Goal: Information Seeking & Learning: Learn about a topic

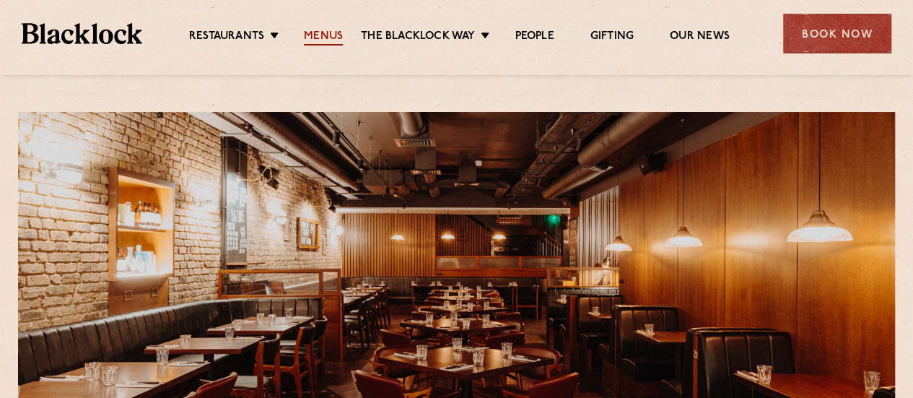
click at [330, 37] on link "Menus" at bounding box center [323, 38] width 39 height 16
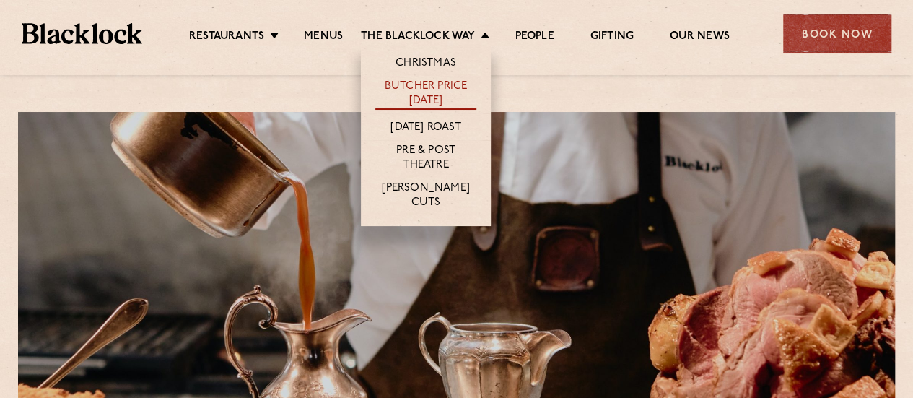
click at [438, 86] on link "Butcher Price [DATE]" at bounding box center [425, 94] width 101 height 30
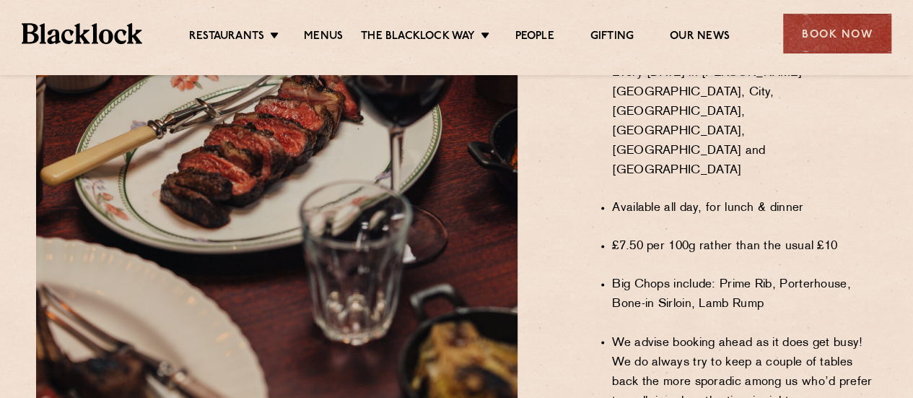
scroll to position [1082, 0]
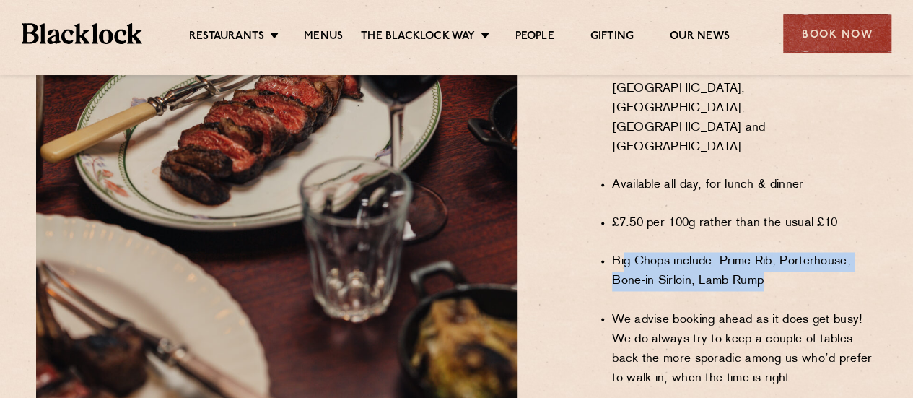
drag, startPoint x: 768, startPoint y: 257, endPoint x: 623, endPoint y: 243, distance: 145.7
click at [623, 252] on li "Big Chops include: Prime Rib, Porterhouse, Bone-in Sirloin, Lamb Rump" at bounding box center [744, 271] width 265 height 39
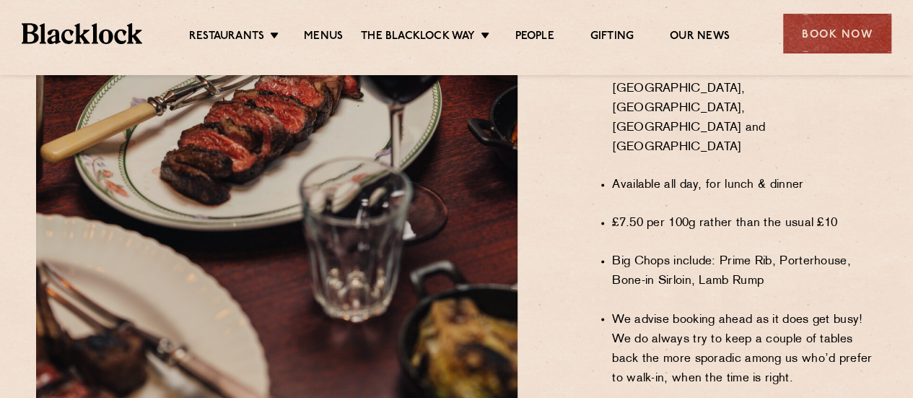
click at [684, 272] on ul "Every [DATE] in [PERSON_NAME][GEOGRAPHIC_DATA], City, [GEOGRAPHIC_DATA], [GEOGR…" at bounding box center [744, 214] width 265 height 385
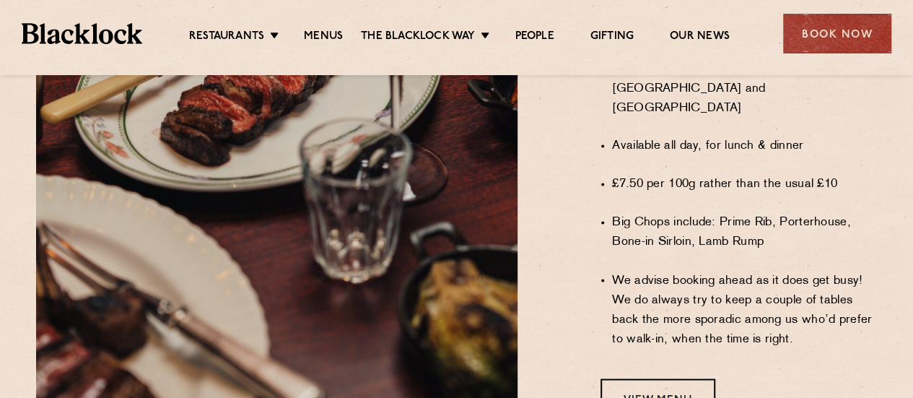
scroll to position [1155, 0]
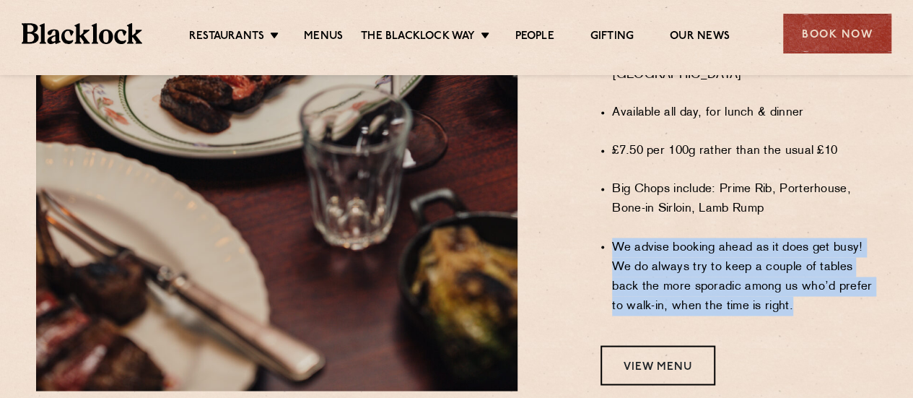
drag, startPoint x: 789, startPoint y: 277, endPoint x: 612, endPoint y: 217, distance: 187.3
click at [612, 237] on li "We advise booking ahead as it does get busy! We do always try to keep a couple …" at bounding box center [744, 276] width 265 height 78
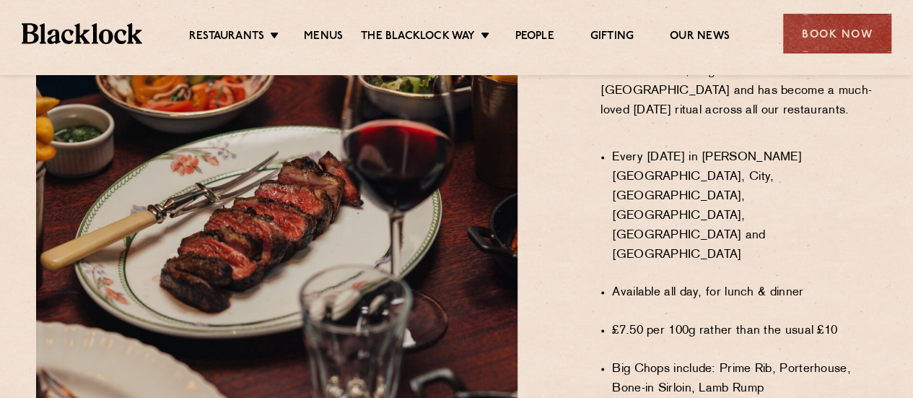
scroll to position [1004, 0]
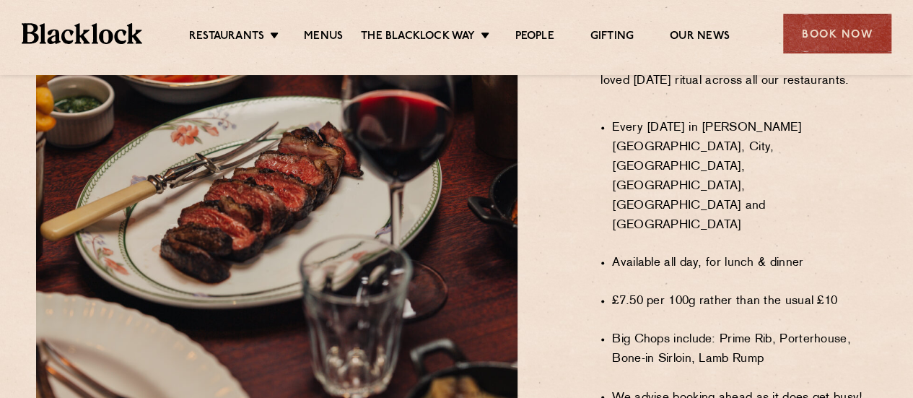
click at [665, 294] on ul "Every [DATE] in [PERSON_NAME][GEOGRAPHIC_DATA], City, [GEOGRAPHIC_DATA], [GEOGR…" at bounding box center [744, 292] width 265 height 385
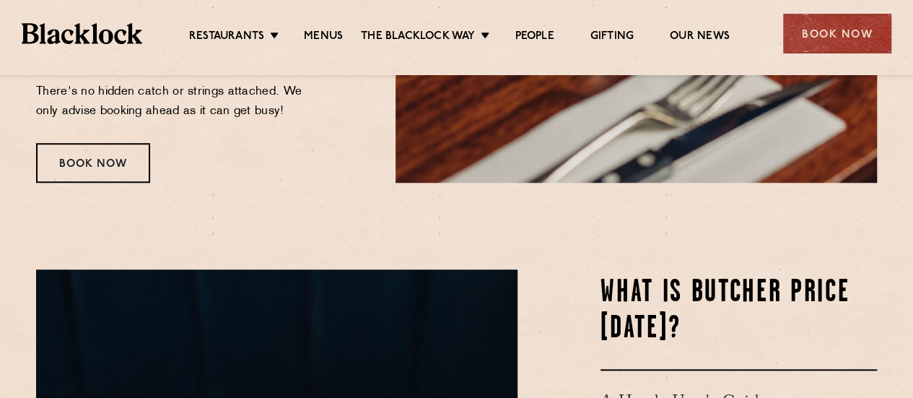
scroll to position [355, 0]
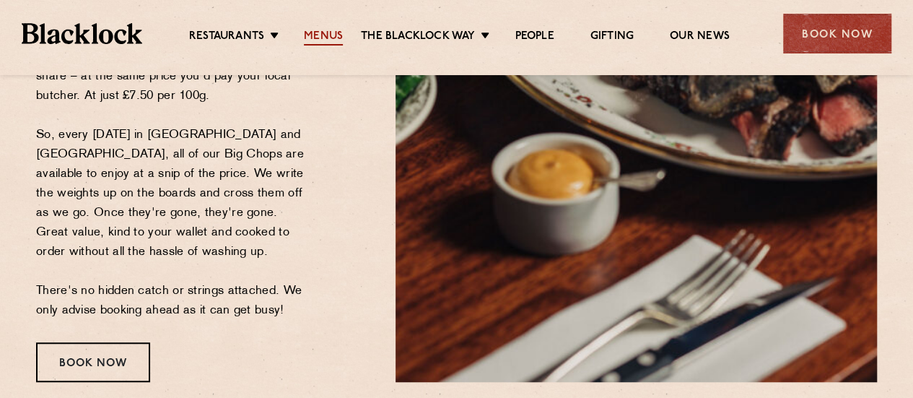
click at [322, 32] on link "Menus" at bounding box center [323, 38] width 39 height 16
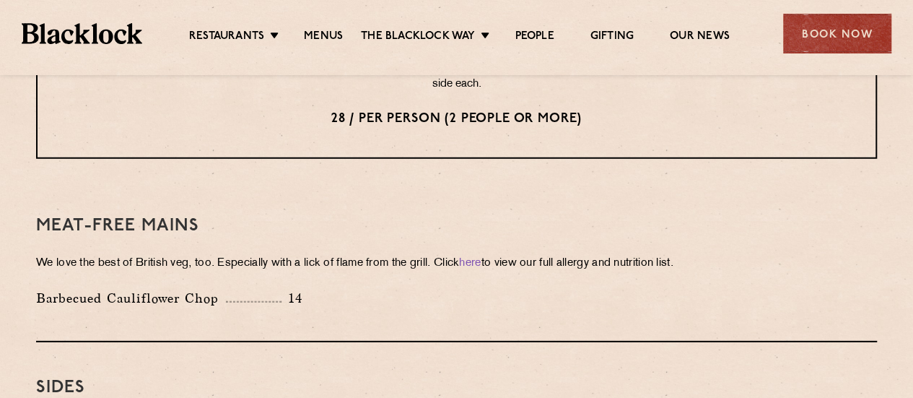
scroll to position [2165, 0]
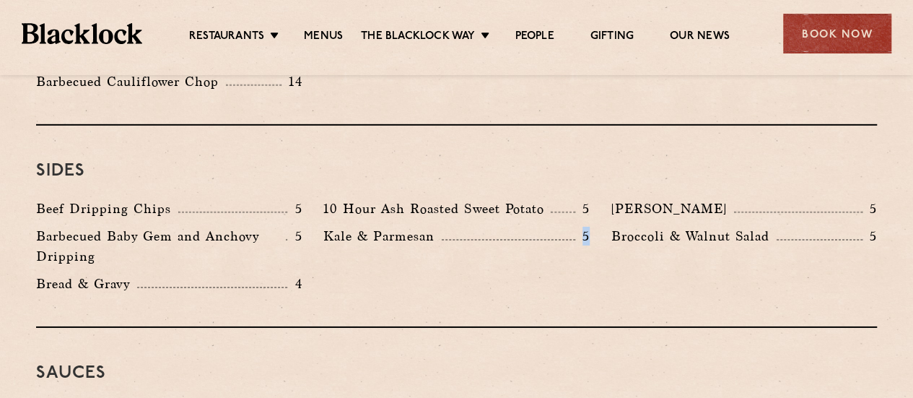
drag, startPoint x: 596, startPoint y: 200, endPoint x: 487, endPoint y: 205, distance: 109.1
click at [487, 226] on div "Kale & Parmesan 5" at bounding box center [455, 250] width 287 height 48
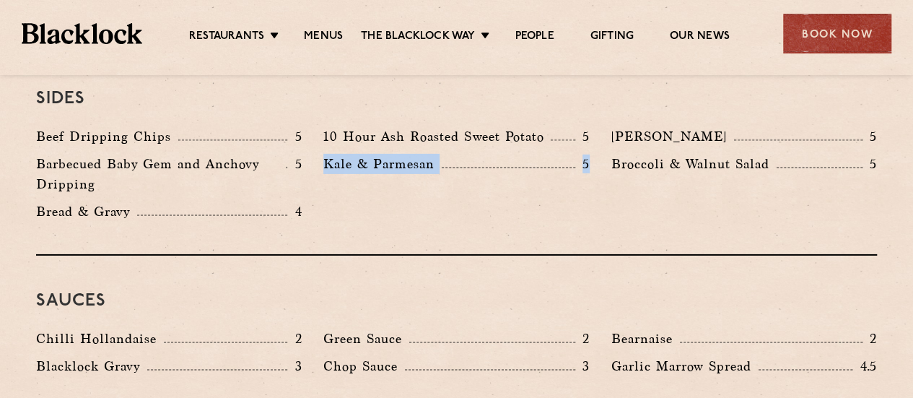
drag, startPoint x: 325, startPoint y: 125, endPoint x: 597, endPoint y: 121, distance: 272.8
click at [598, 154] on div "Kale & Parmesan 5" at bounding box center [455, 178] width 287 height 48
click at [458, 191] on div "Sides Beef Dripping Chips 5 10 Hour Ash Roasted Sweet Potato 5 Autumn Slaw 5 Ba…" at bounding box center [456, 154] width 841 height 202
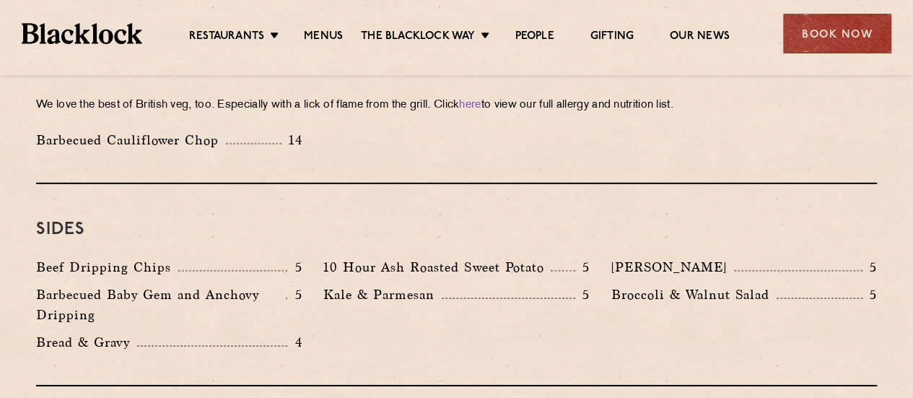
scroll to position [2093, 0]
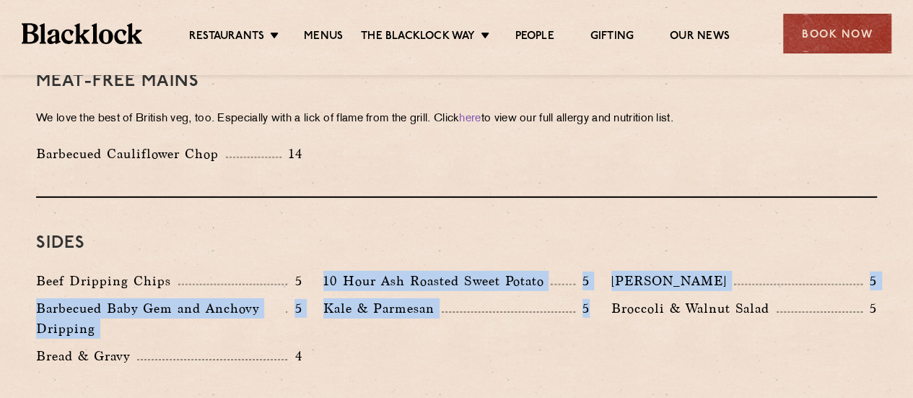
drag, startPoint x: 322, startPoint y: 246, endPoint x: 599, endPoint y: 267, distance: 277.9
click at [599, 271] on div "Beef Dripping Chips 5 10 Hour Ash Roasted Sweet Potato 5 Autumn Slaw 5 Barbecue…" at bounding box center [456, 322] width 862 height 102
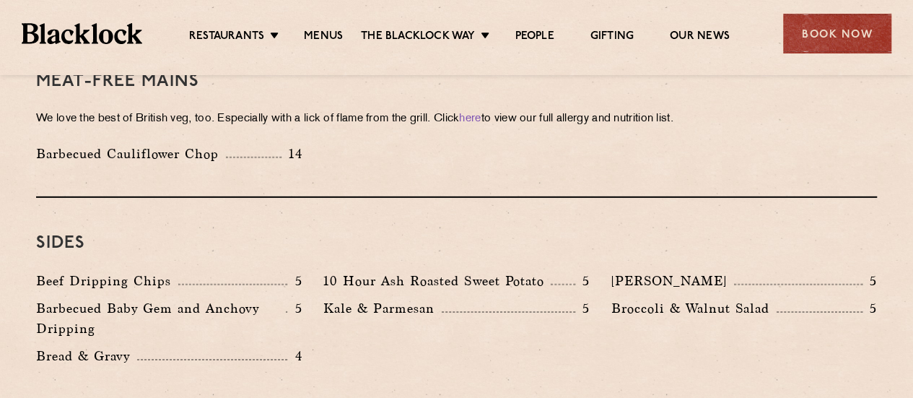
click at [603, 302] on div "Broccoli & Walnut Salad 5" at bounding box center [743, 322] width 287 height 48
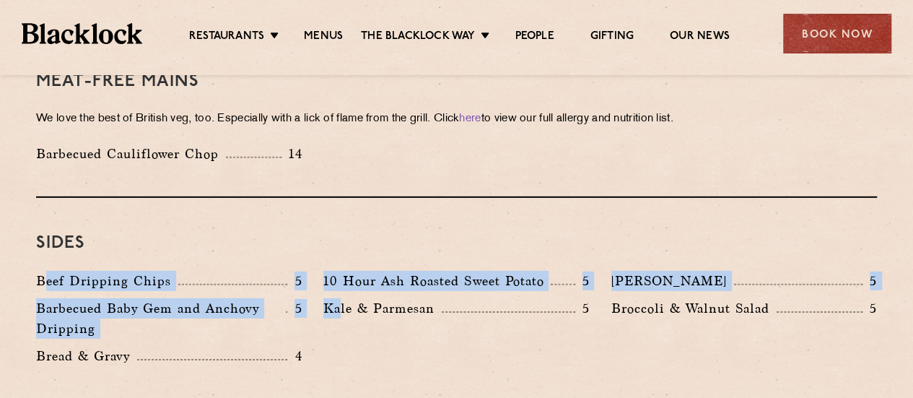
drag, startPoint x: 341, startPoint y: 318, endPoint x: 46, endPoint y: 236, distance: 305.7
click at [46, 271] on div "Beef Dripping Chips 5 10 Hour Ash Roasted Sweet Potato 5 Autumn Slaw 5 Barbecue…" at bounding box center [456, 322] width 862 height 102
click at [341, 305] on div "Kale & Parmesan 5" at bounding box center [455, 322] width 287 height 48
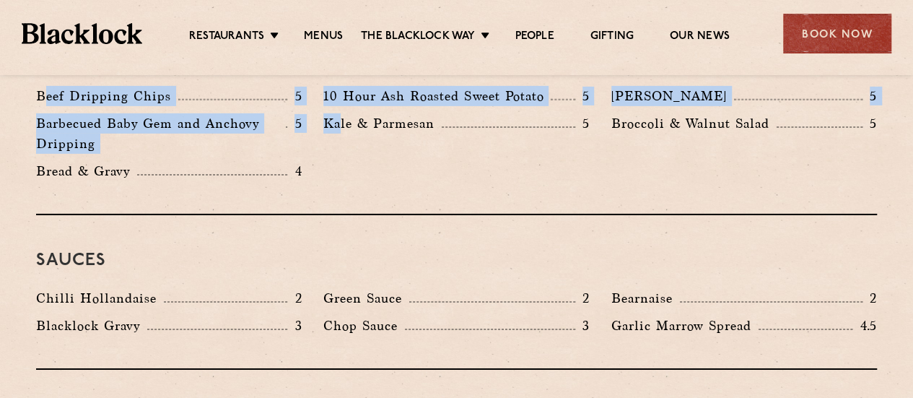
scroll to position [2309, 0]
